Goal: Check status: Check status

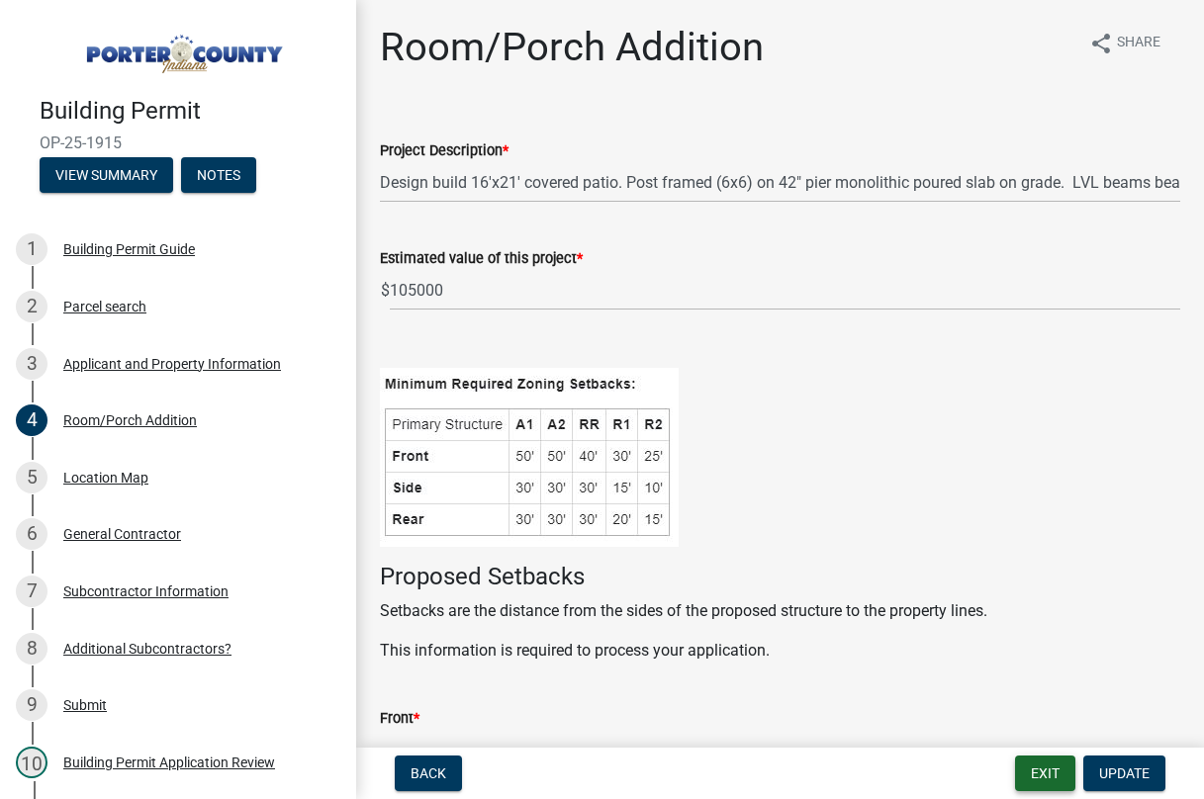
click at [1048, 772] on button "Exit" at bounding box center [1045, 774] width 60 height 36
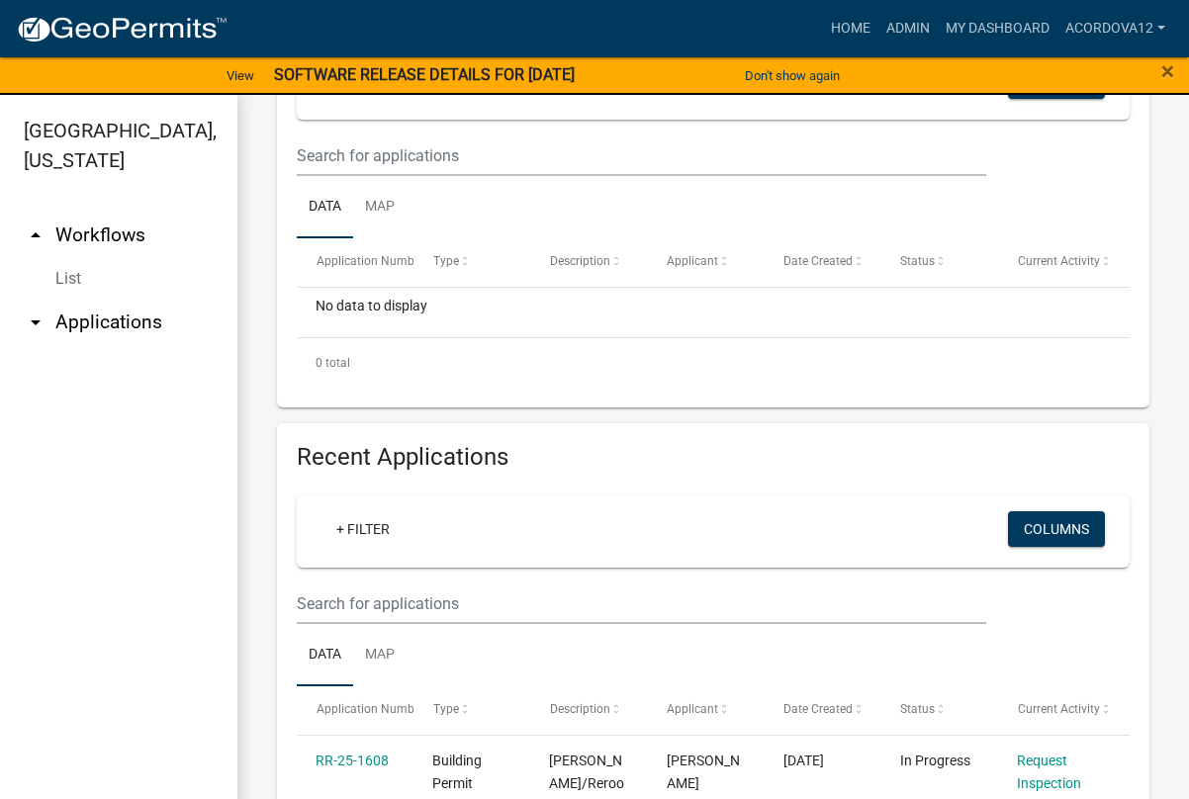
scroll to position [495, 0]
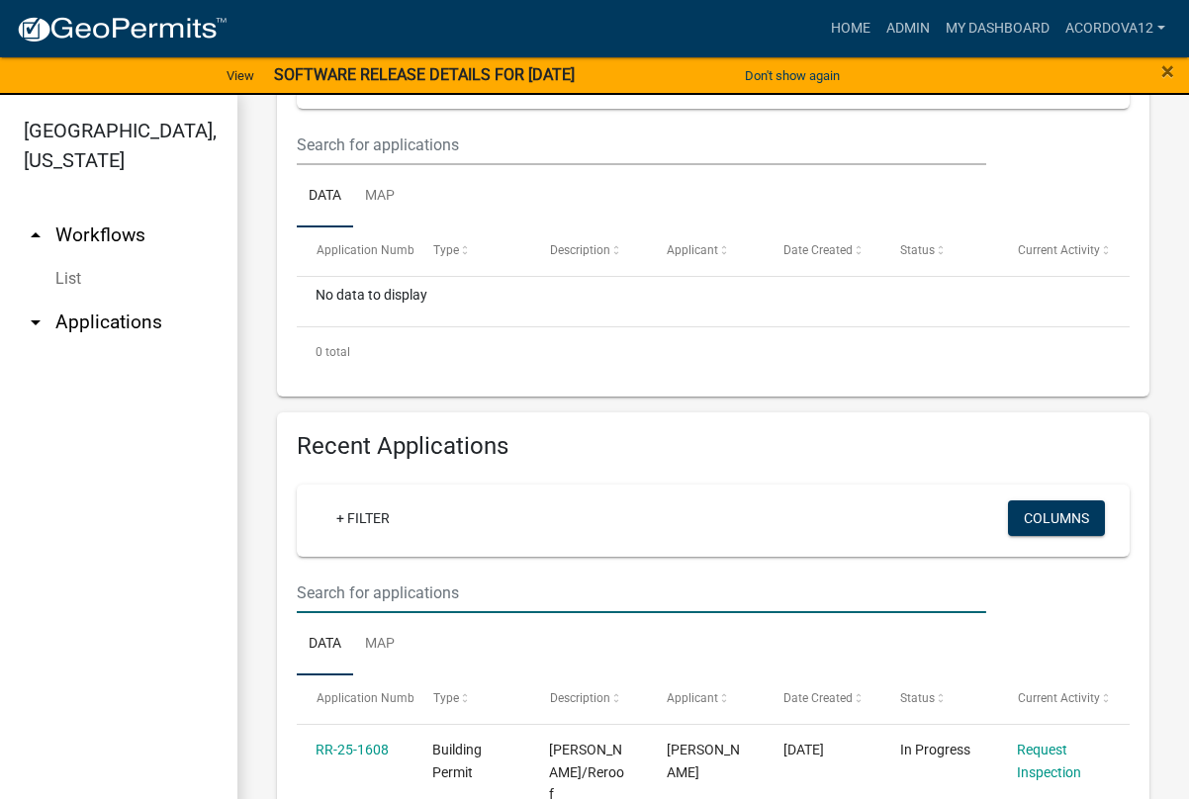
drag, startPoint x: 349, startPoint y: 594, endPoint x: 364, endPoint y: 592, distance: 15.0
click at [349, 594] on input "text" at bounding box center [642, 593] width 690 height 41
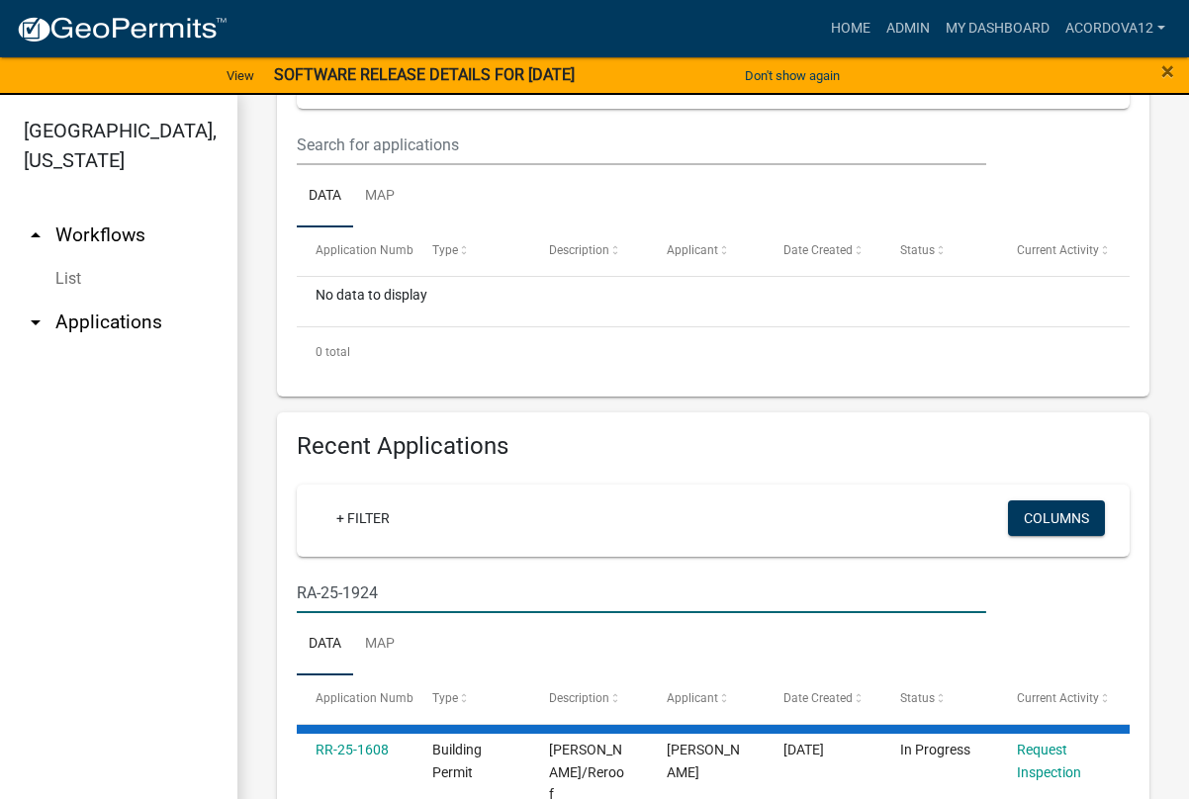
type input "RA-25-1924"
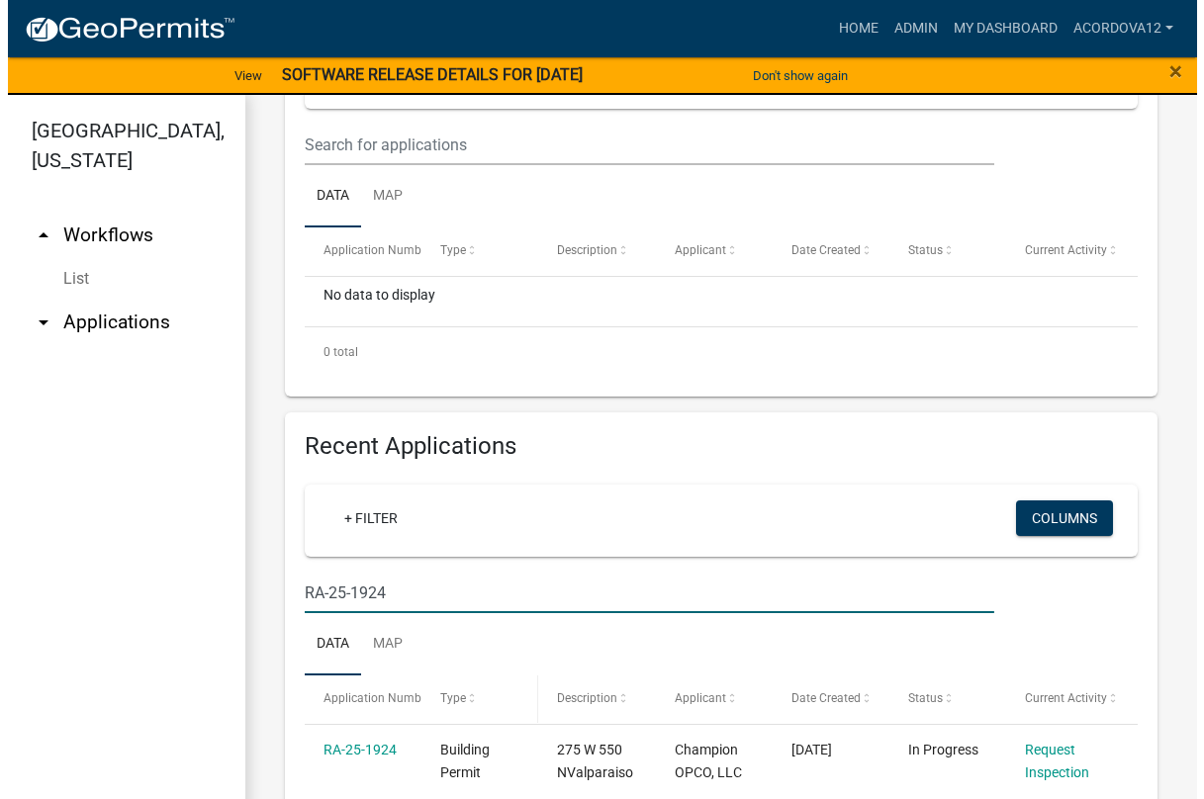
scroll to position [586, 0]
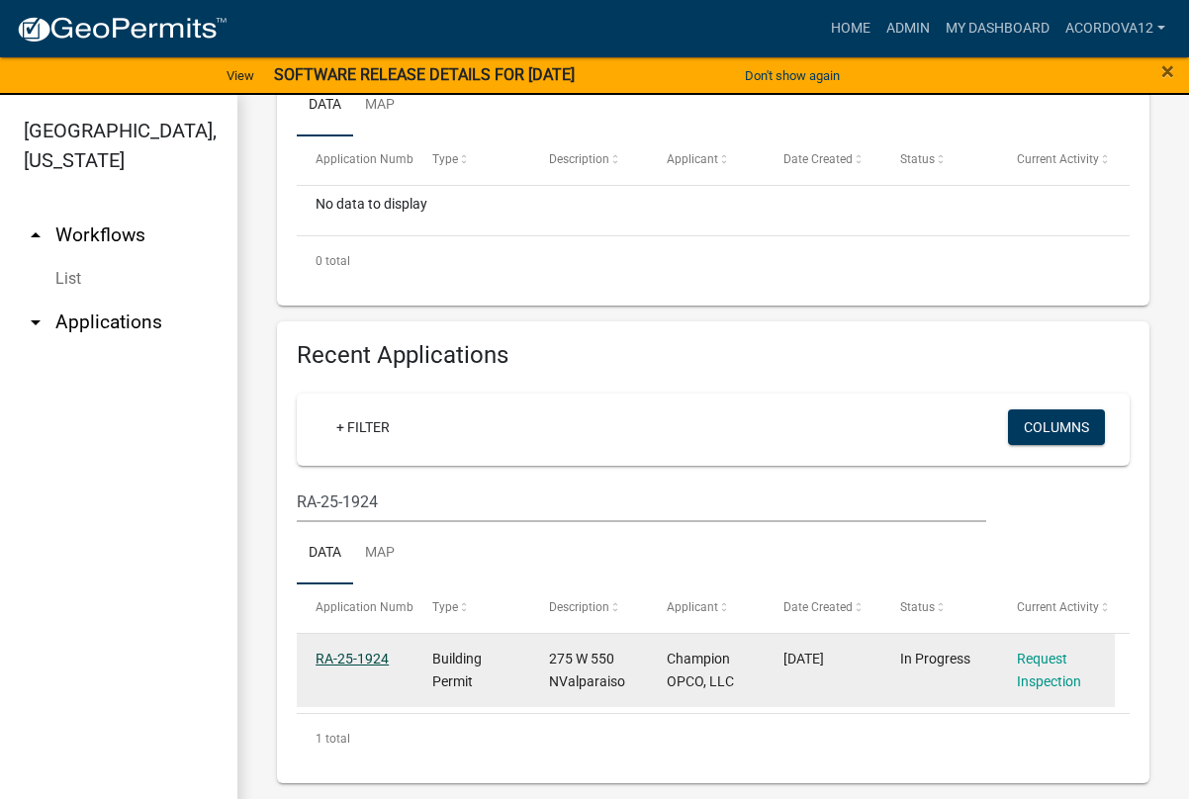
click at [373, 653] on link "RA-25-1924" at bounding box center [352, 659] width 73 height 16
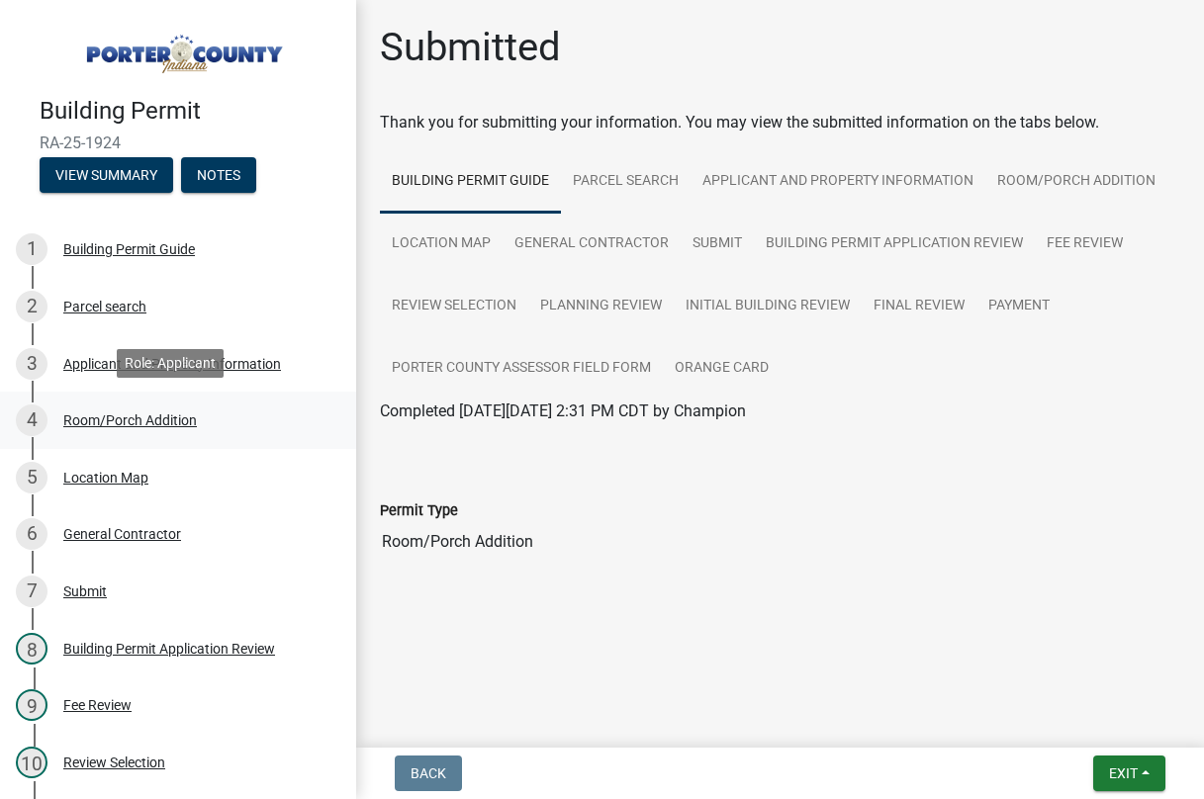
click at [88, 430] on div "4 Room/Porch Addition" at bounding box center [170, 421] width 309 height 32
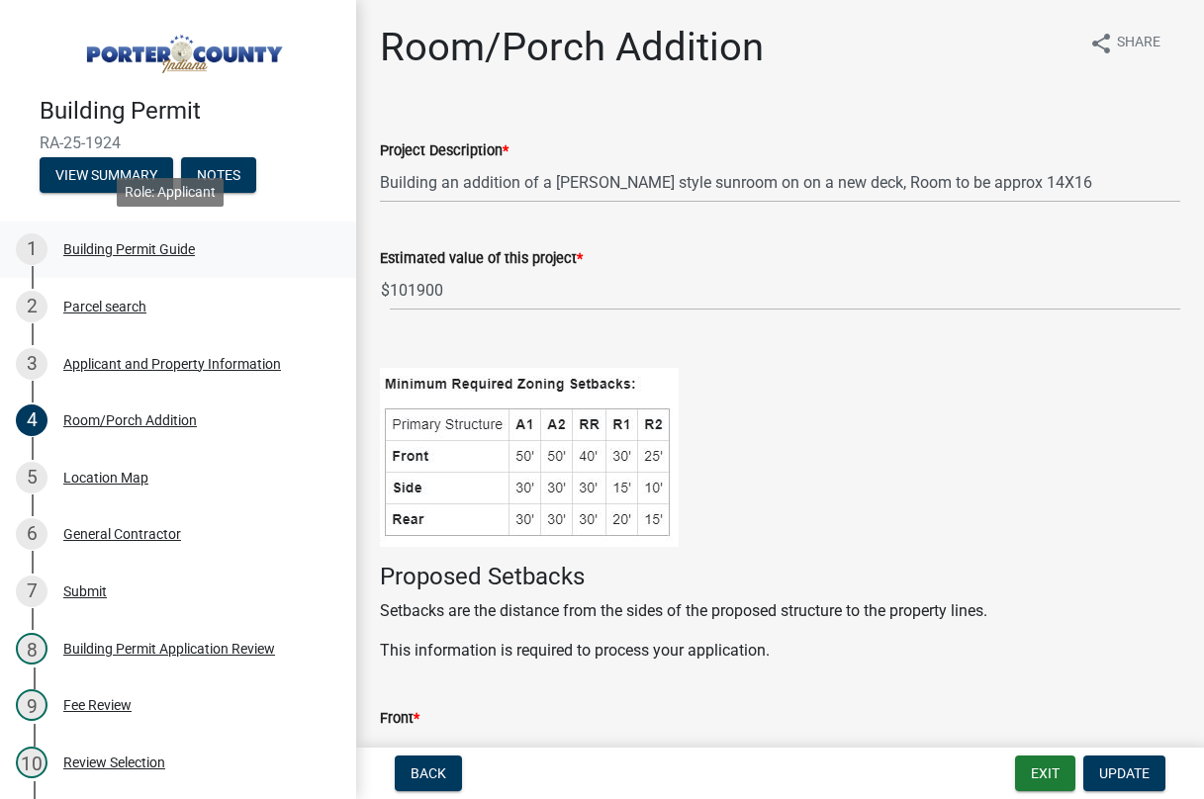
click at [208, 224] on link "1 Building Permit Guide" at bounding box center [178, 250] width 356 height 57
